Goal: Task Accomplishment & Management: Use online tool/utility

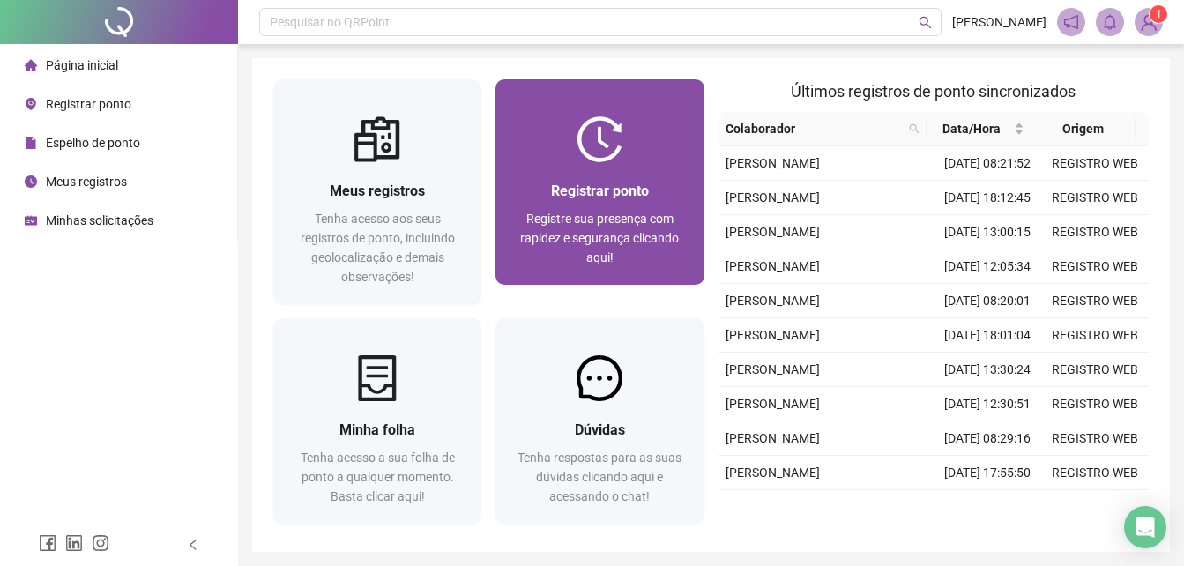
click at [625, 153] on div at bounding box center [600, 139] width 208 height 46
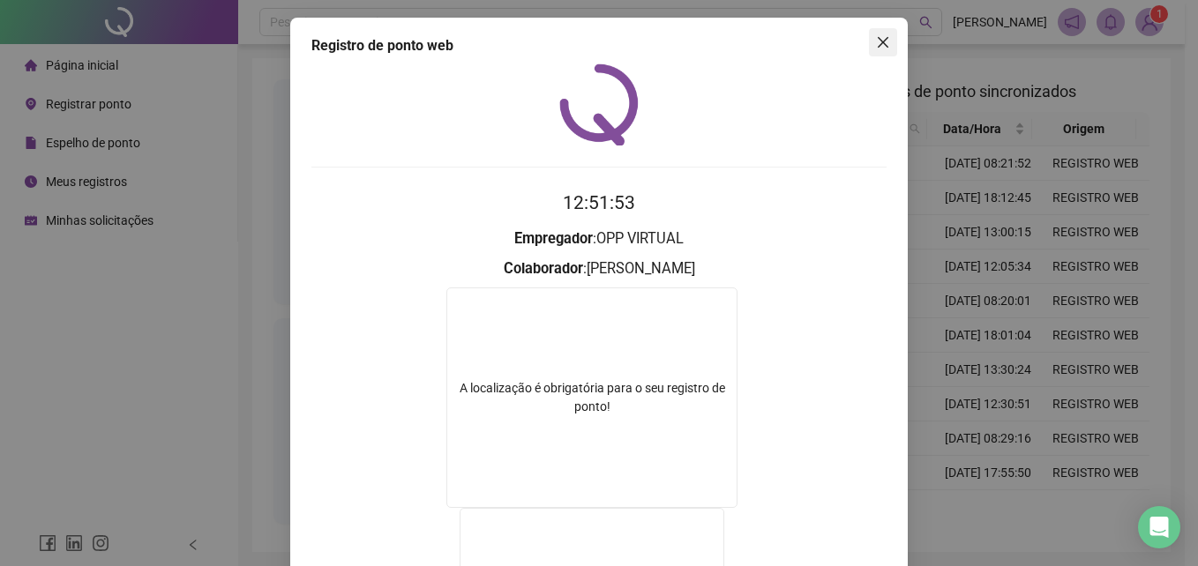
click at [876, 42] on icon "close" at bounding box center [883, 42] width 14 height 14
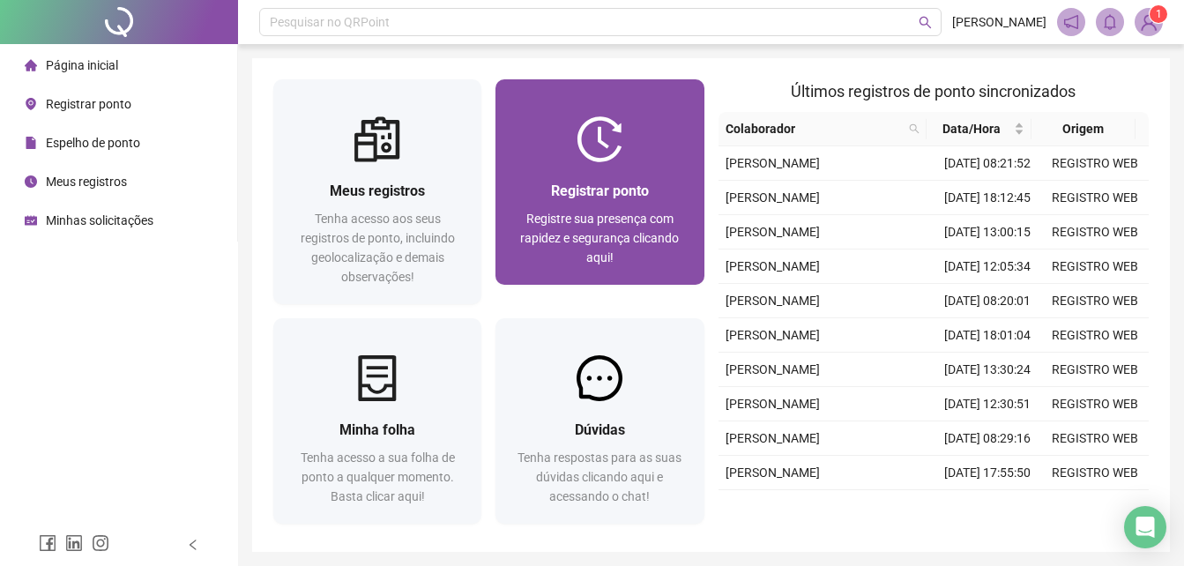
click at [638, 149] on div at bounding box center [600, 139] width 208 height 46
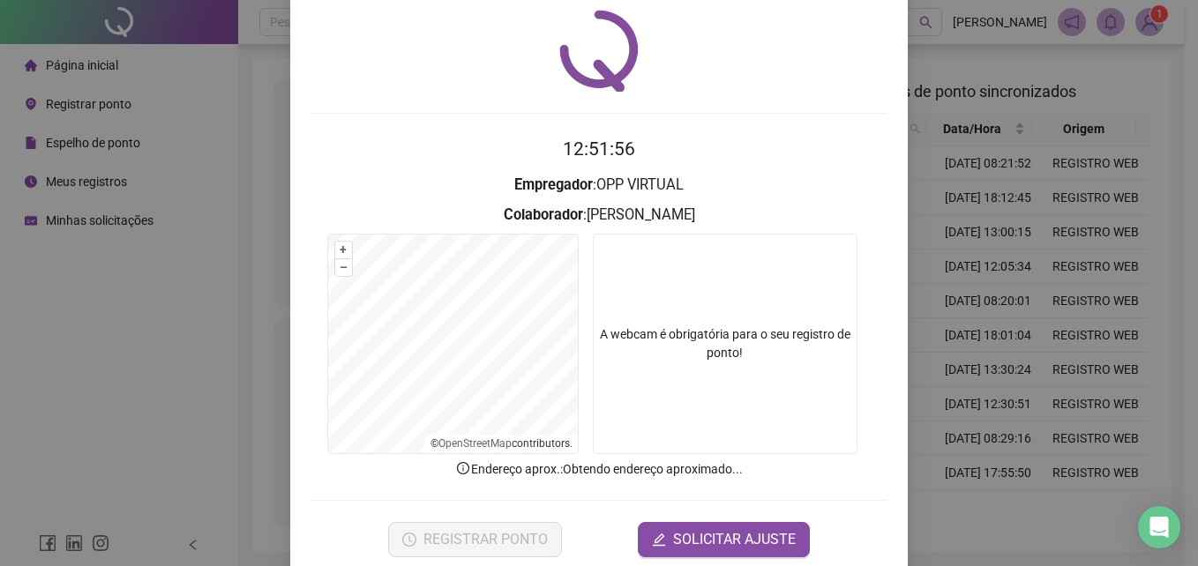
scroll to position [84, 0]
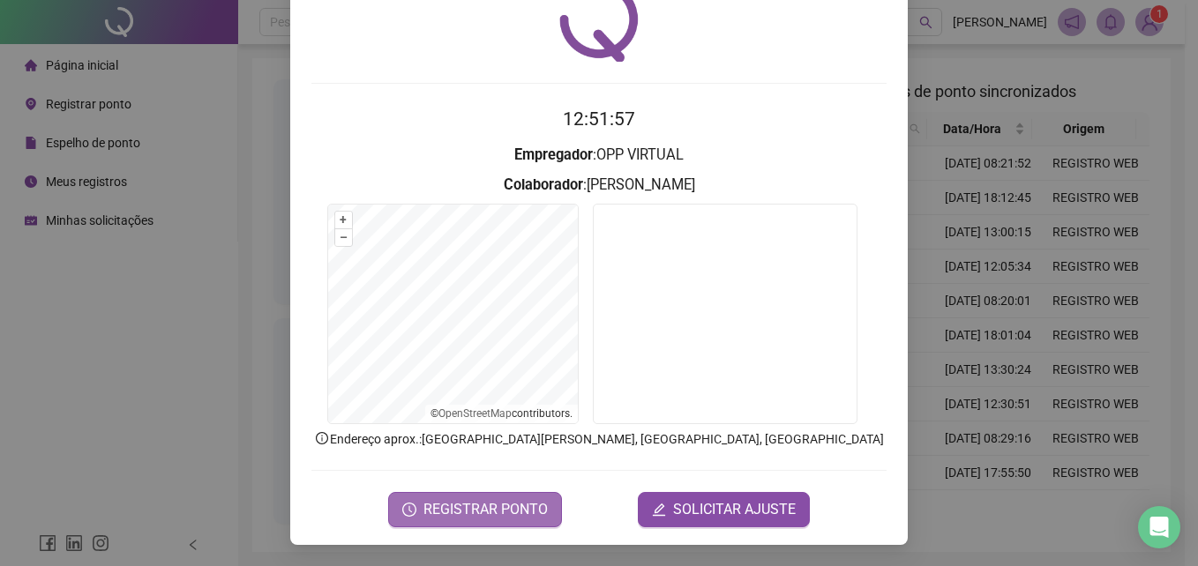
click at [506, 513] on span "REGISTRAR PONTO" at bounding box center [485, 509] width 124 height 21
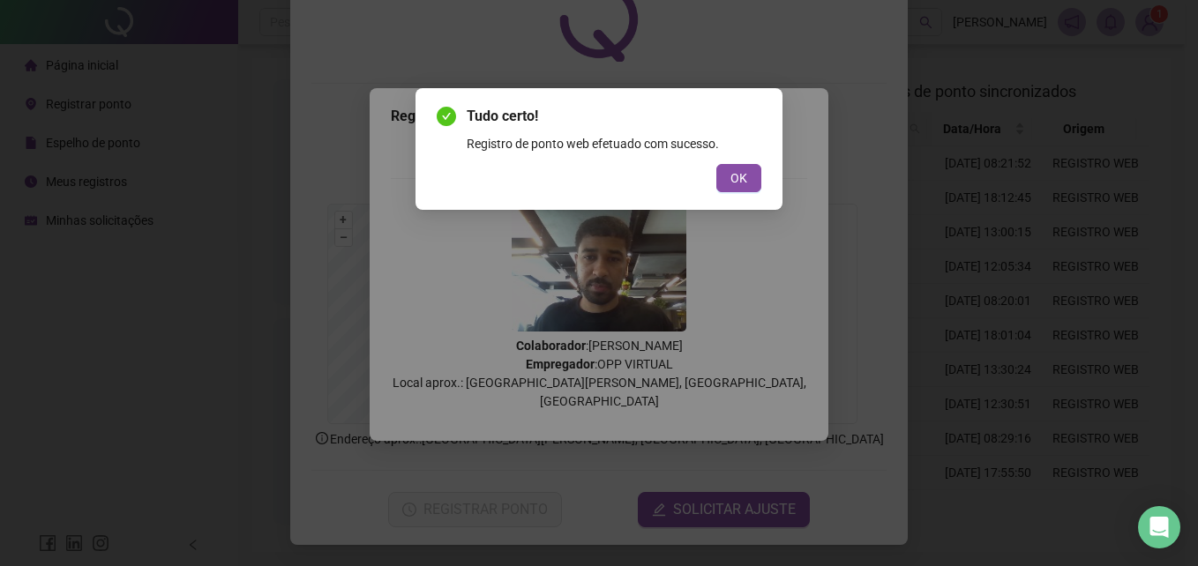
click at [705, 178] on div "OK" at bounding box center [599, 178] width 325 height 28
click at [745, 171] on span "OK" at bounding box center [738, 177] width 17 height 19
